Goal: Information Seeking & Learning: Learn about a topic

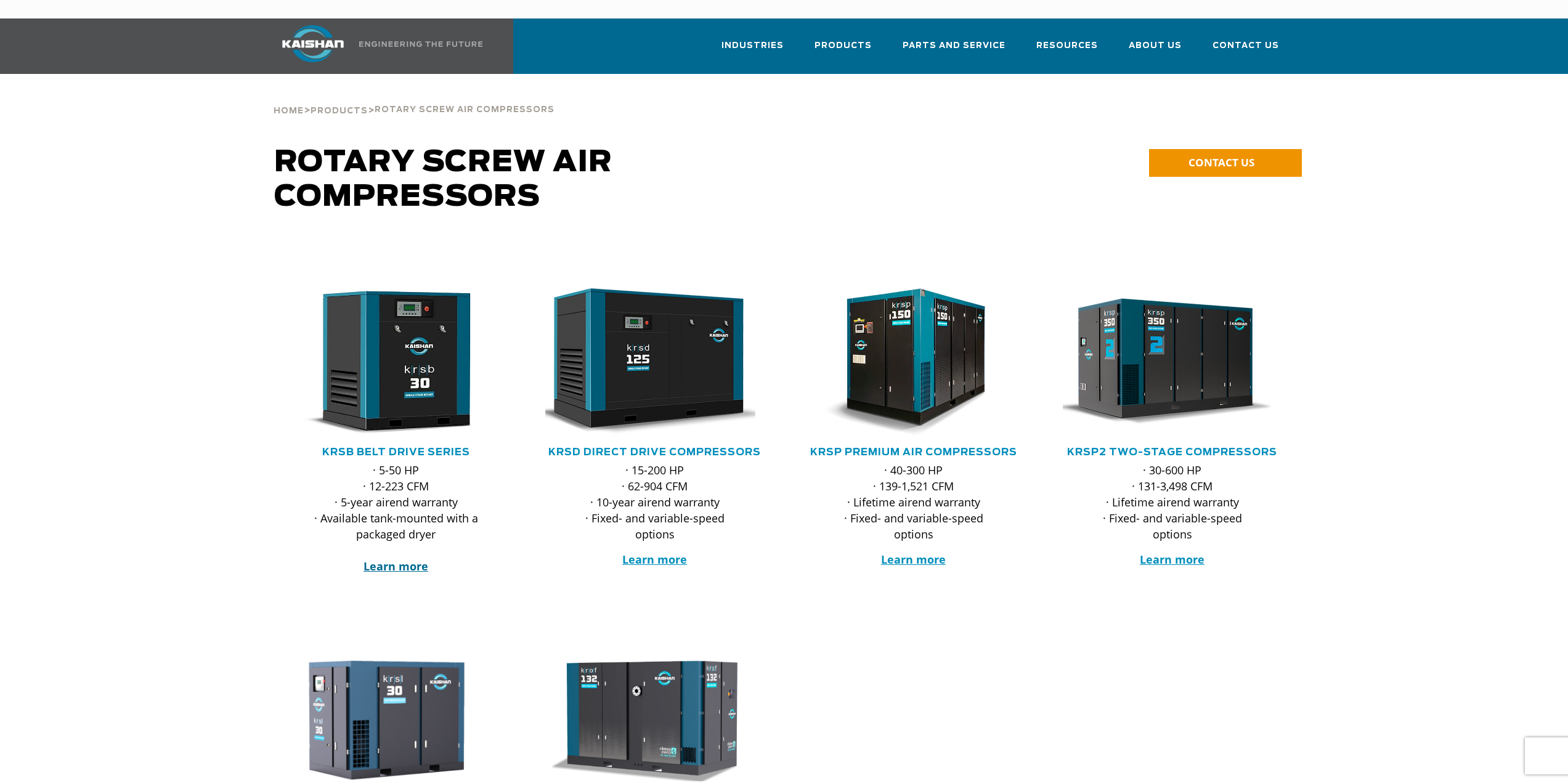
click at [389, 559] on strong "Learn more" at bounding box center [396, 566] width 65 height 15
